Goal: Task Accomplishment & Management: Use online tool/utility

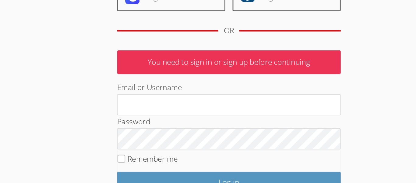
scroll to position [38, 0]
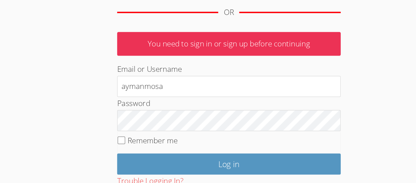
type input "aymanmosa"
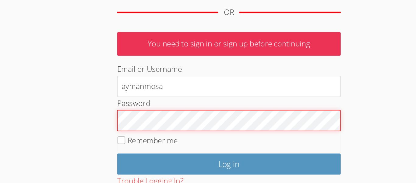
click at [132, 162] on input "Log in" at bounding box center [208, 169] width 152 height 14
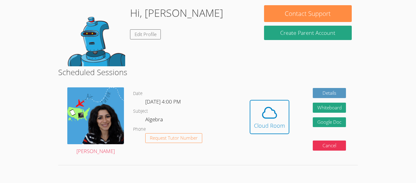
scroll to position [55, 0]
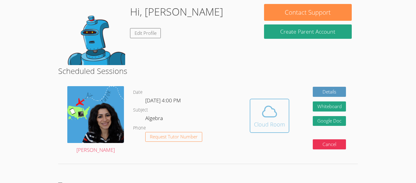
click at [263, 123] on div "Cloud Room" at bounding box center [269, 124] width 31 height 9
click at [271, 117] on icon at bounding box center [269, 111] width 17 height 17
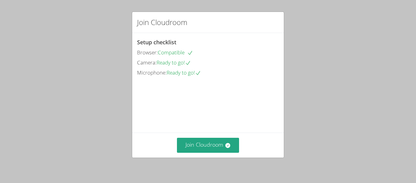
scroll to position [42, 0]
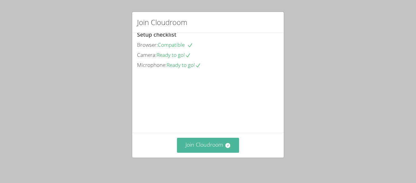
click at [225, 140] on button "Join Cloudroom" at bounding box center [208, 144] width 62 height 15
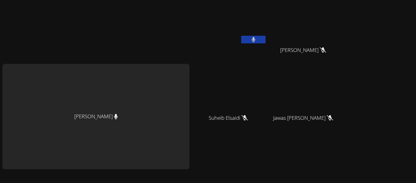
click at [390, 124] on div "Maya Habou-Klimczak Ayman Mosa Saleh Algazali Mansoor Jameel Muharram Mansoor J…" at bounding box center [208, 91] width 416 height 183
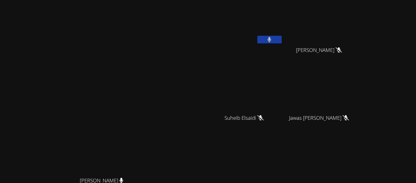
click at [269, 38] on icon at bounding box center [270, 39] width 4 height 5
click at [282, 40] on button at bounding box center [269, 40] width 24 height 8
click at [271, 37] on icon at bounding box center [270, 39] width 4 height 5
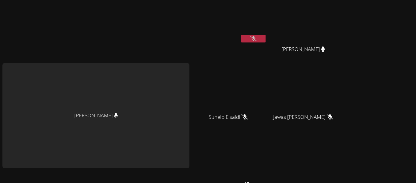
scroll to position [20, 0]
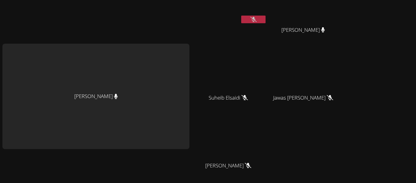
click at [325, 34] on span "Mansoor Jameel Muharram" at bounding box center [304, 30] width 44 height 9
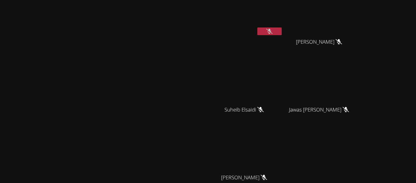
scroll to position [0, 0]
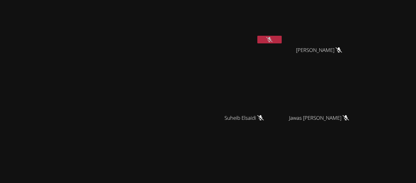
click at [150, 62] on video at bounding box center [103, 116] width 91 height 114
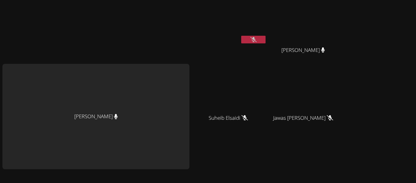
click at [179, 168] on div "[PERSON_NAME]" at bounding box center [95, 116] width 187 height 105
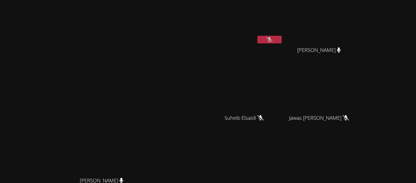
drag, startPoint x: 19, startPoint y: 106, endPoint x: 46, endPoint y: 119, distance: 29.7
click at [58, 119] on video at bounding box center [103, 116] width 91 height 114
click at [58, 115] on video at bounding box center [103, 116] width 91 height 114
drag, startPoint x: 171, startPoint y: 130, endPoint x: 149, endPoint y: 126, distance: 22.4
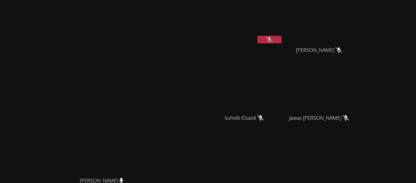
click at [149, 126] on video at bounding box center [103, 116] width 91 height 114
click at [282, 38] on button at bounding box center [269, 40] width 24 height 8
click at [150, 134] on video at bounding box center [103, 116] width 91 height 114
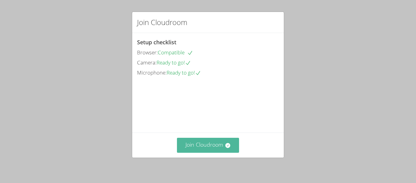
click at [198, 143] on button "Join Cloudroom" at bounding box center [208, 144] width 62 height 15
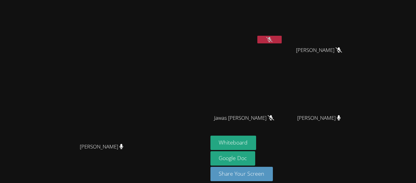
click at [273, 40] on icon at bounding box center [269, 39] width 6 height 5
click at [271, 40] on icon at bounding box center [270, 39] width 4 height 5
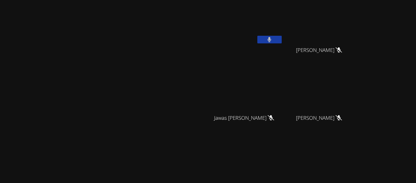
click at [282, 36] on button at bounding box center [269, 40] width 24 height 8
click at [271, 41] on icon at bounding box center [270, 39] width 4 height 5
click at [273, 41] on icon at bounding box center [269, 39] width 6 height 5
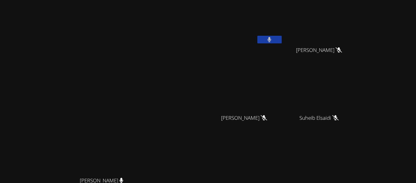
click at [150, 163] on video at bounding box center [103, 116] width 91 height 114
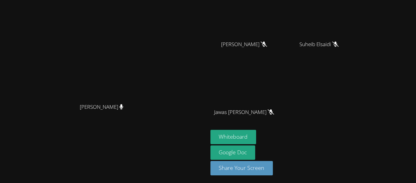
scroll to position [74, 0]
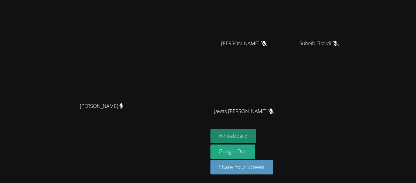
click at [257, 134] on button "Whiteboard" at bounding box center [234, 136] width 46 height 14
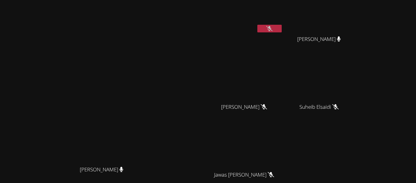
scroll to position [0, 0]
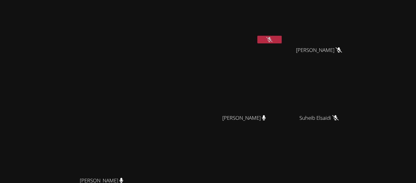
click at [273, 40] on icon at bounding box center [269, 39] width 6 height 5
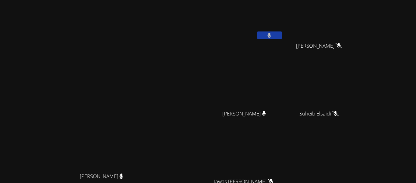
click at [282, 34] on button at bounding box center [269, 35] width 24 height 8
click at [273, 35] on icon at bounding box center [269, 35] width 6 height 5
click at [282, 36] on button at bounding box center [269, 35] width 24 height 8
click at [341, 41] on span "[PERSON_NAME]" at bounding box center [319, 45] width 44 height 9
click at [358, 28] on video at bounding box center [322, 18] width 73 height 41
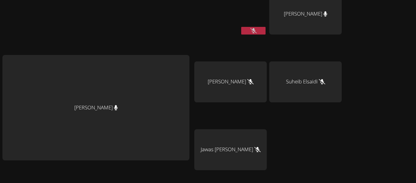
scroll to position [0, 0]
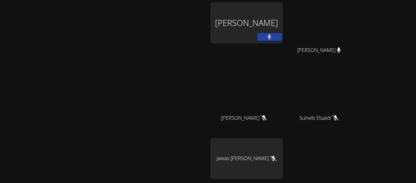
click at [283, 31] on div "[PERSON_NAME]" at bounding box center [247, 22] width 73 height 41
click at [283, 35] on div "[PERSON_NAME]" at bounding box center [247, 22] width 73 height 41
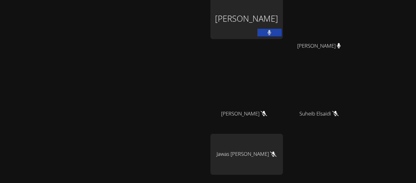
scroll to position [74, 0]
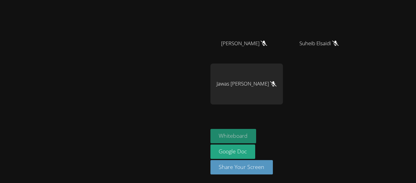
click at [257, 135] on button "Whiteboard" at bounding box center [234, 136] width 46 height 14
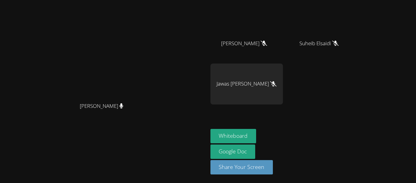
scroll to position [0, 0]
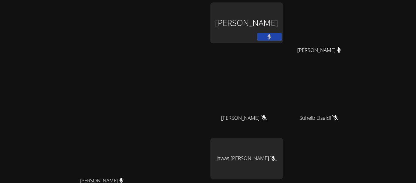
click at [283, 7] on div "Ayman Mosa Saleh Algazali" at bounding box center [247, 22] width 73 height 41
click at [283, 17] on div "Ayman Mosa Saleh Algazali" at bounding box center [247, 22] width 73 height 41
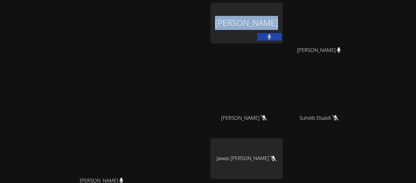
click at [283, 17] on div "Ayman Mosa Saleh Algazali" at bounding box center [247, 22] width 73 height 41
drag, startPoint x: 266, startPoint y: 16, endPoint x: 359, endPoint y: 22, distance: 93.2
click at [358, 22] on div "Ayman Mosa Saleh Algazali Mohamed Jameel Muharram Mohamed Jameel Muharram Manso…" at bounding box center [284, 102] width 147 height 200
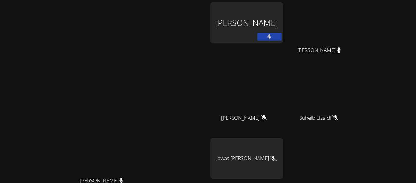
click at [206, 31] on div "Maya Habou-Klimczak Maya Habou-Klimczak" at bounding box center [103, 128] width 203 height 252
click at [283, 34] on div "[PERSON_NAME]" at bounding box center [247, 22] width 73 height 41
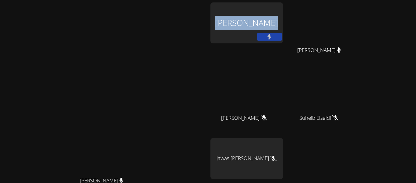
click at [283, 34] on div "[PERSON_NAME]" at bounding box center [247, 22] width 73 height 41
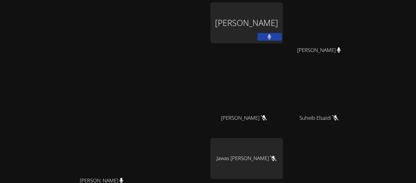
click at [267, 177] on div "Jawas [PERSON_NAME]" at bounding box center [247, 158] width 73 height 41
click at [271, 175] on div "Jawas [PERSON_NAME]" at bounding box center [247, 158] width 73 height 41
click at [283, 34] on div "[PERSON_NAME]" at bounding box center [247, 22] width 73 height 41
click at [283, 35] on div "[PERSON_NAME]" at bounding box center [247, 22] width 73 height 41
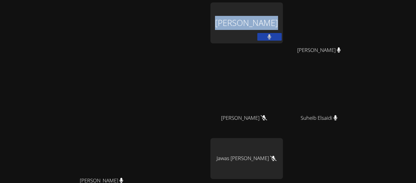
click at [283, 35] on div "[PERSON_NAME]" at bounding box center [247, 22] width 73 height 41
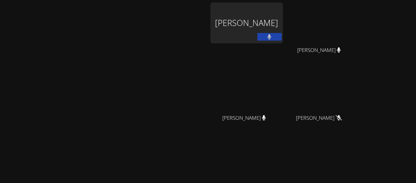
click at [296, 14] on video at bounding box center [322, 22] width 73 height 41
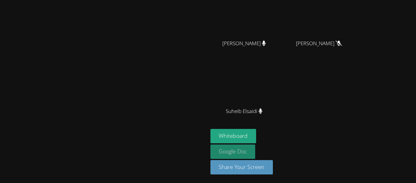
click at [256, 148] on link "Google Doc" at bounding box center [233, 151] width 45 height 14
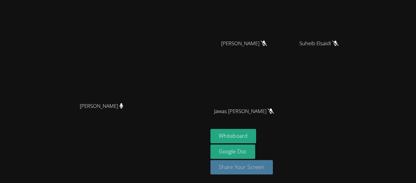
click at [273, 168] on button "Share Your Screen" at bounding box center [242, 167] width 63 height 14
click at [257, 129] on button "Whiteboard" at bounding box center [234, 135] width 46 height 14
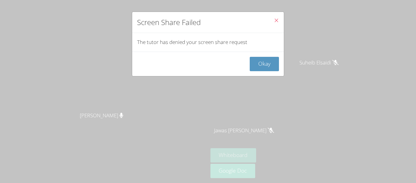
scroll to position [55, 0]
click at [277, 18] on icon "Close" at bounding box center [276, 20] width 5 height 5
click at [266, 52] on div "Okay" at bounding box center [208, 63] width 152 height 24
click at [264, 62] on button "Okay" at bounding box center [264, 64] width 29 height 14
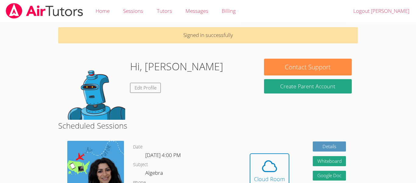
scroll to position [55, 0]
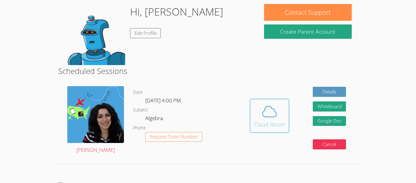
click at [256, 125] on div "Cloud Room" at bounding box center [269, 124] width 31 height 9
click at [175, 149] on dd "Request Tutor Number" at bounding box center [173, 142] width 57 height 20
click at [178, 132] on div "Request Tutor Number" at bounding box center [173, 137] width 57 height 10
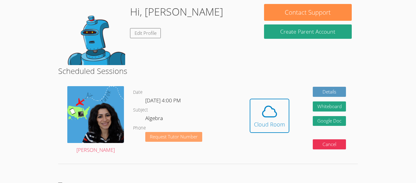
click at [178, 132] on button "Request Tutor Number" at bounding box center [173, 137] width 57 height 10
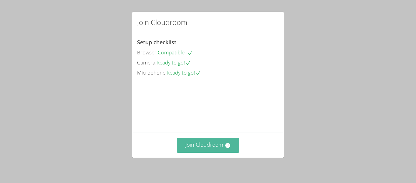
click at [215, 139] on button "Join Cloudroom" at bounding box center [208, 144] width 62 height 15
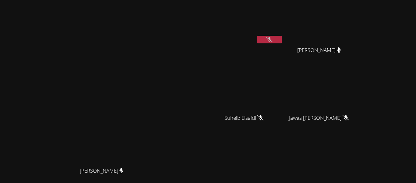
scroll to position [55, 0]
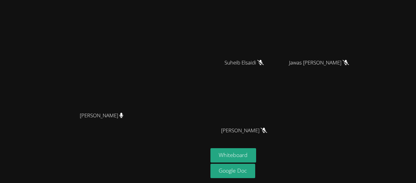
click at [267, 129] on span "[PERSON_NAME]" at bounding box center [244, 130] width 46 height 9
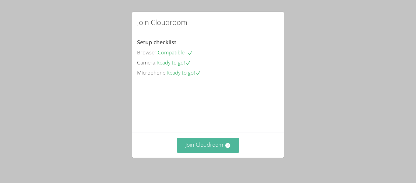
click at [232, 143] on button "Join Cloudroom" at bounding box center [208, 144] width 62 height 15
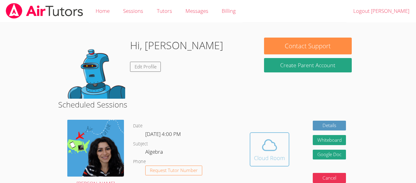
scroll to position [34, 0]
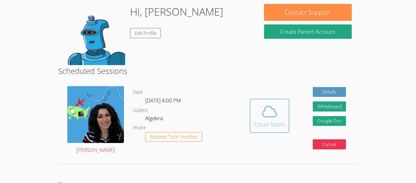
click at [266, 111] on icon at bounding box center [269, 111] width 17 height 17
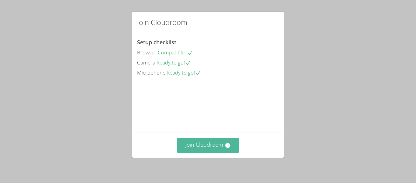
click at [206, 142] on button "Join Cloudroom" at bounding box center [208, 144] width 62 height 15
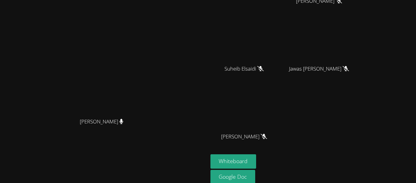
scroll to position [55, 0]
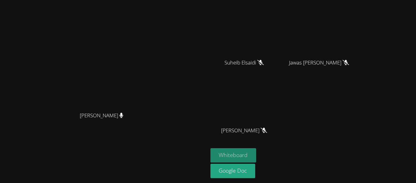
click at [257, 157] on button "Whiteboard" at bounding box center [234, 155] width 46 height 14
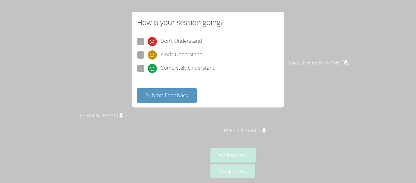
click at [148, 73] on span at bounding box center [148, 73] width 0 height 0
click at [148, 66] on input "Completely Understand" at bounding box center [150, 67] width 5 height 5
radio input "true"
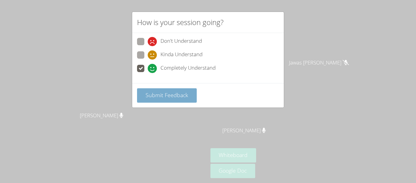
click at [155, 98] on span "Submit Feedback" at bounding box center [167, 94] width 43 height 7
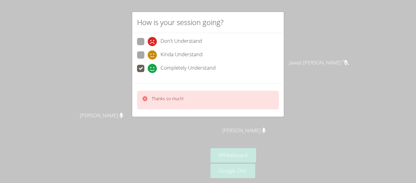
click at [145, 54] on label "Kinda Understand" at bounding box center [170, 55] width 66 height 8
click at [148, 54] on input "Kinda Understand" at bounding box center [150, 53] width 5 height 5
radio input "true"
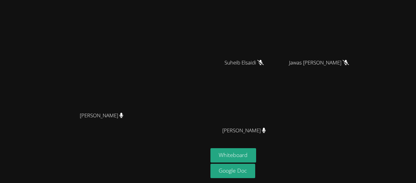
click at [146, 42] on video at bounding box center [103, 51] width 91 height 114
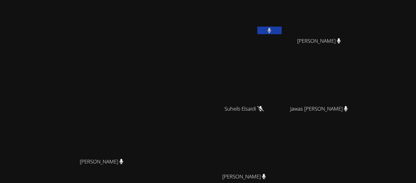
scroll to position [0, 0]
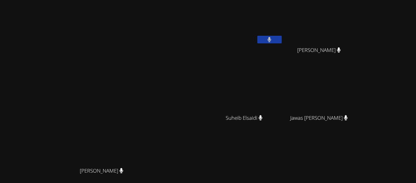
click at [341, 52] on icon at bounding box center [339, 49] width 4 height 5
